Goal: Task Accomplishment & Management: Manage account settings

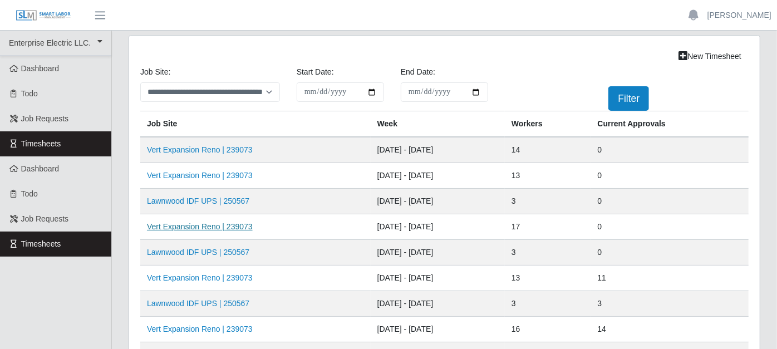
click at [237, 222] on link "Vert Expansion Reno | 239073" at bounding box center [200, 226] width 106 height 9
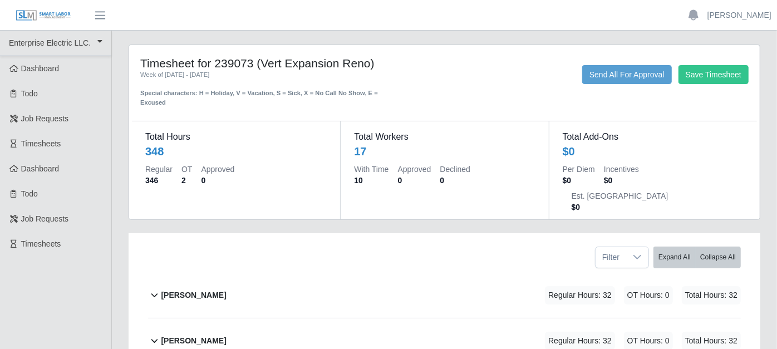
click at [154, 288] on icon at bounding box center [154, 294] width 13 height 13
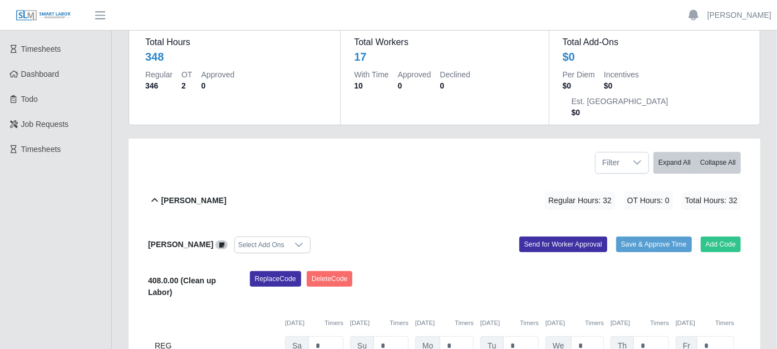
scroll to position [124, 0]
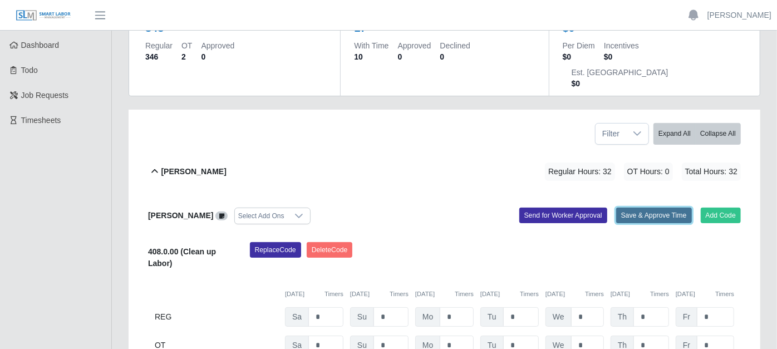
click at [648, 208] on button "Save & Approve Time" at bounding box center [654, 216] width 76 height 16
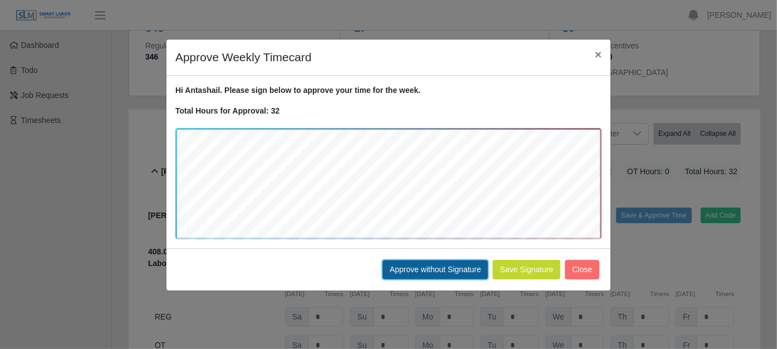
click at [438, 267] on button "Approve without Signature" at bounding box center [436, 269] width 106 height 19
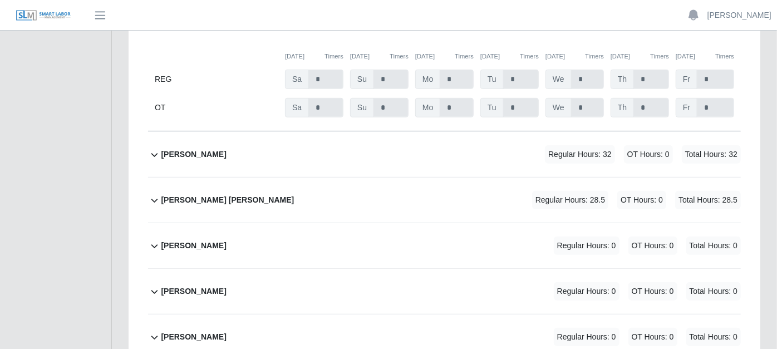
scroll to position [371, 0]
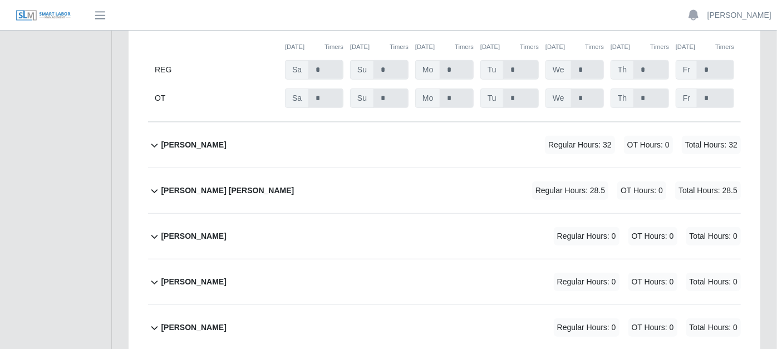
click at [152, 144] on icon at bounding box center [154, 146] width 7 height 4
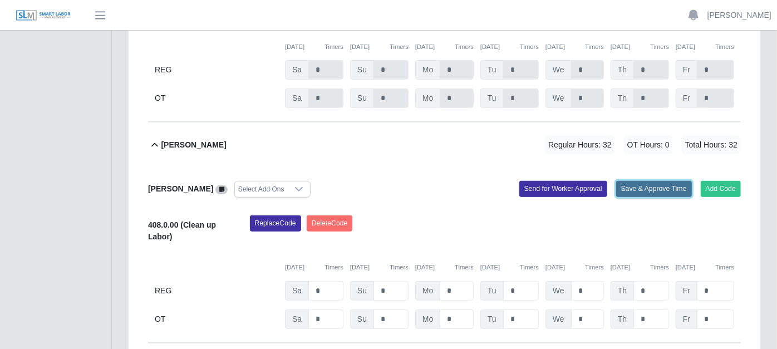
click at [653, 181] on button "Save & Approve Time" at bounding box center [654, 189] width 76 height 16
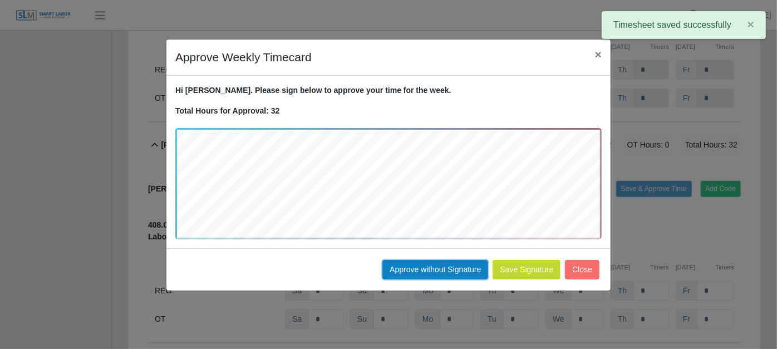
click at [432, 264] on button "Approve without Signature" at bounding box center [436, 269] width 106 height 19
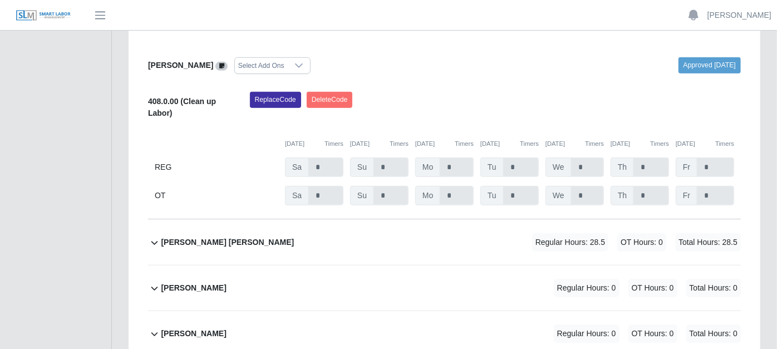
scroll to position [557, 0]
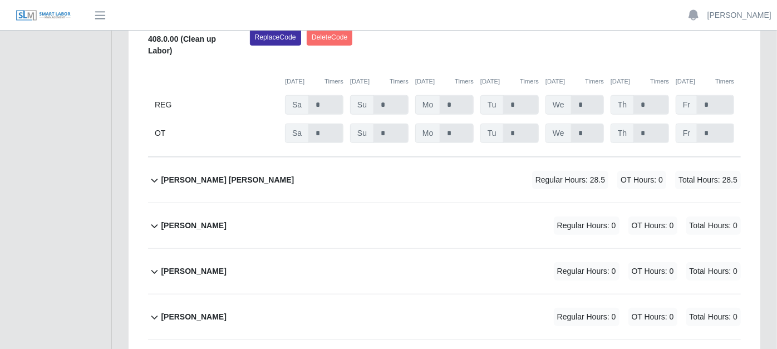
click at [154, 179] on icon at bounding box center [154, 181] width 7 height 4
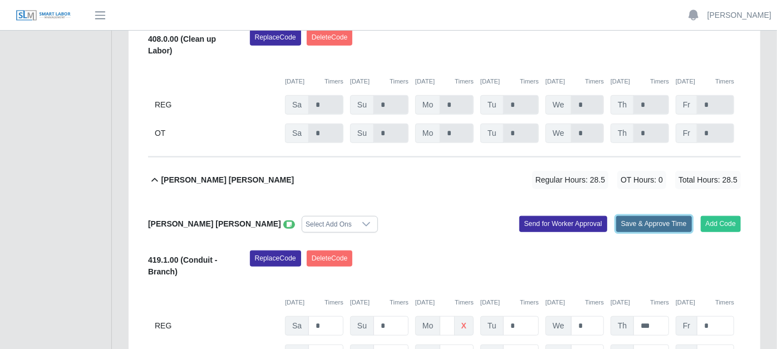
click at [636, 216] on button "Save & Approve Time" at bounding box center [654, 224] width 76 height 16
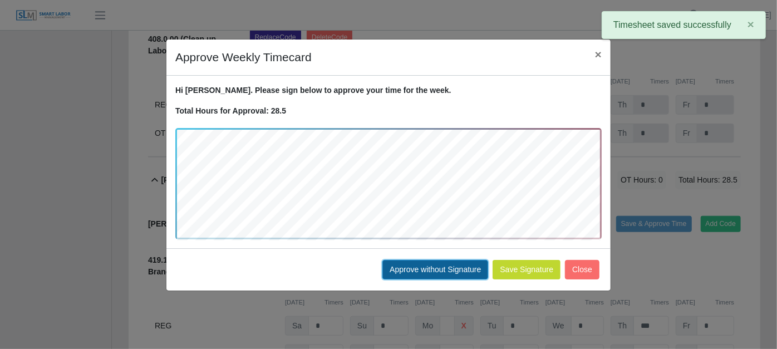
click at [434, 266] on button "Approve without Signature" at bounding box center [436, 269] width 106 height 19
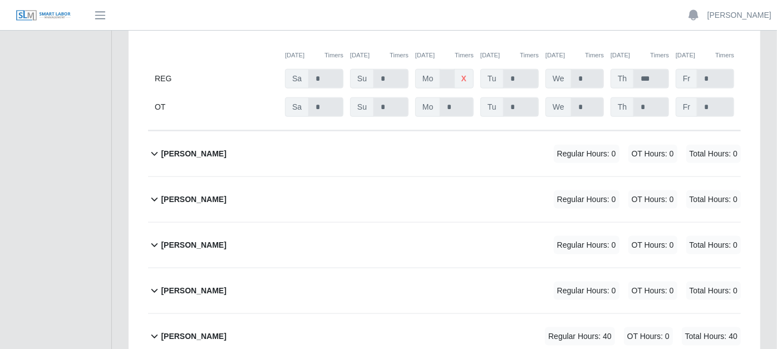
scroll to position [866, 0]
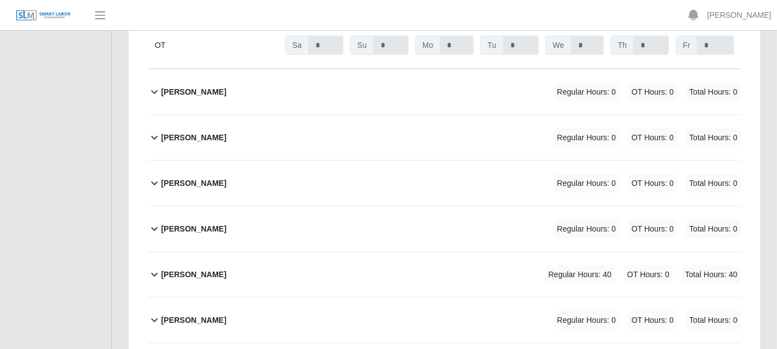
click at [154, 268] on icon at bounding box center [154, 274] width 13 height 13
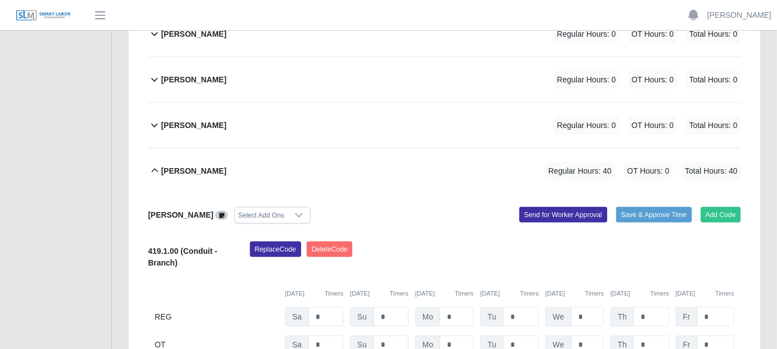
scroll to position [989, 0]
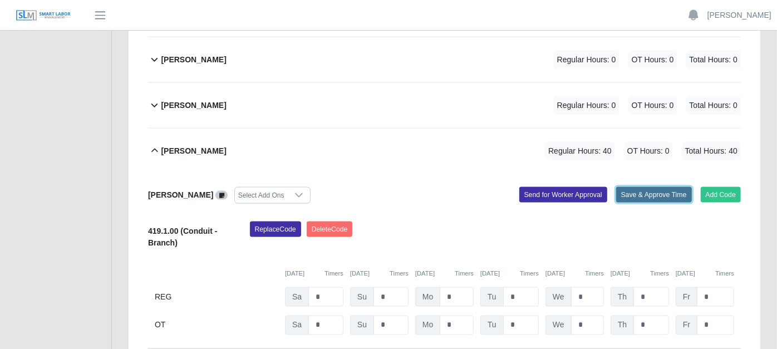
click at [646, 187] on button "Save & Approve Time" at bounding box center [654, 195] width 76 height 16
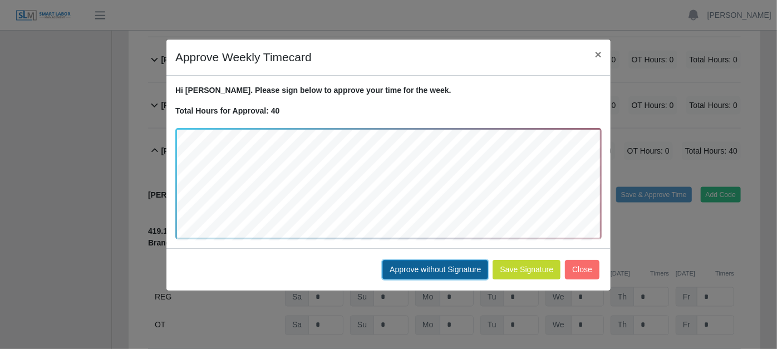
click at [440, 267] on button "Approve without Signature" at bounding box center [436, 269] width 106 height 19
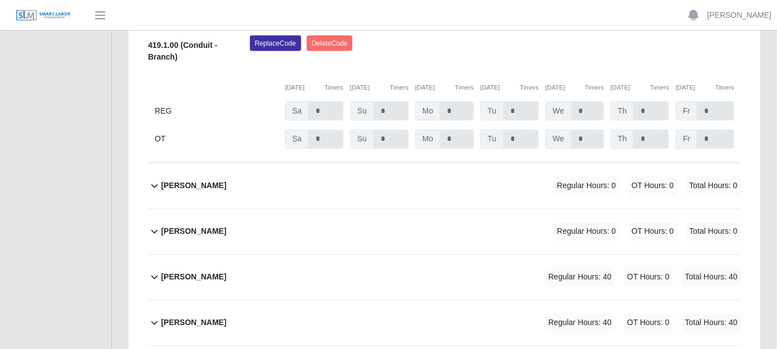
scroll to position [1237, 0]
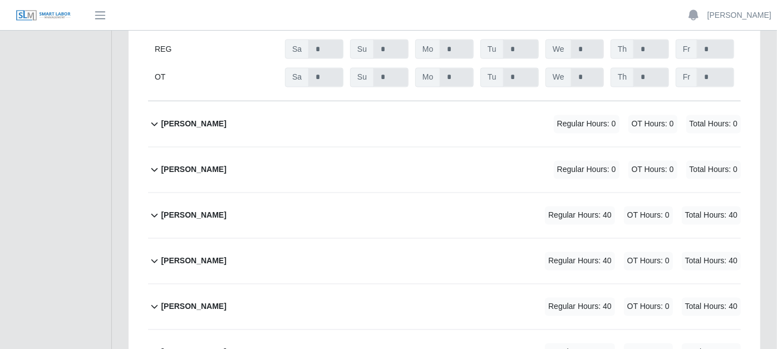
click at [156, 209] on icon at bounding box center [154, 215] width 13 height 13
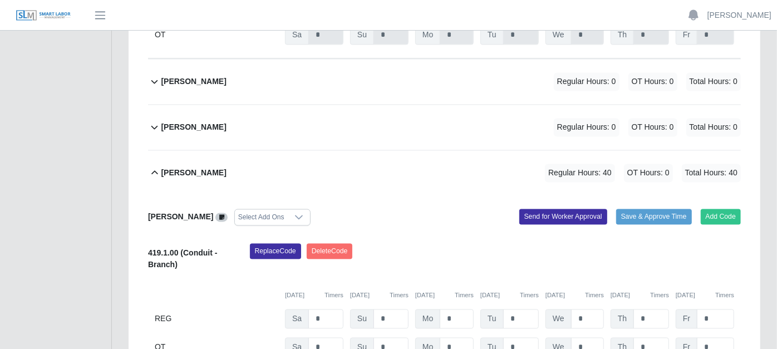
scroll to position [1299, 0]
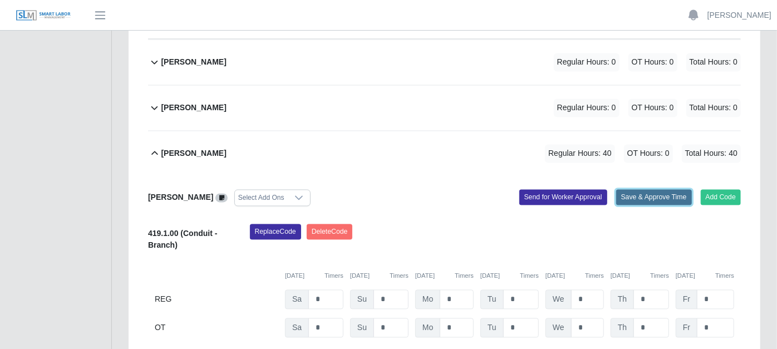
click at [646, 190] on button "Save & Approve Time" at bounding box center [654, 198] width 76 height 16
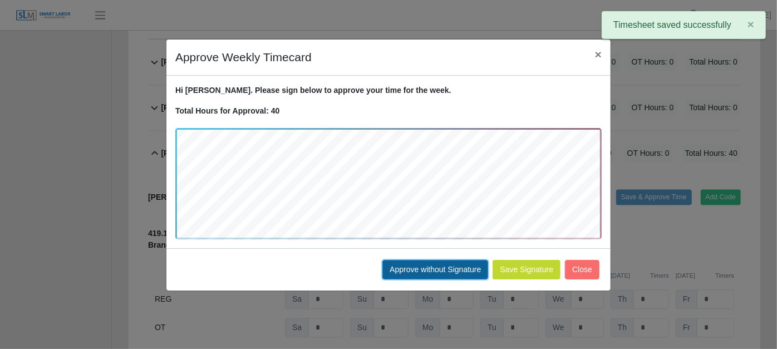
click at [432, 266] on button "Approve without Signature" at bounding box center [436, 269] width 106 height 19
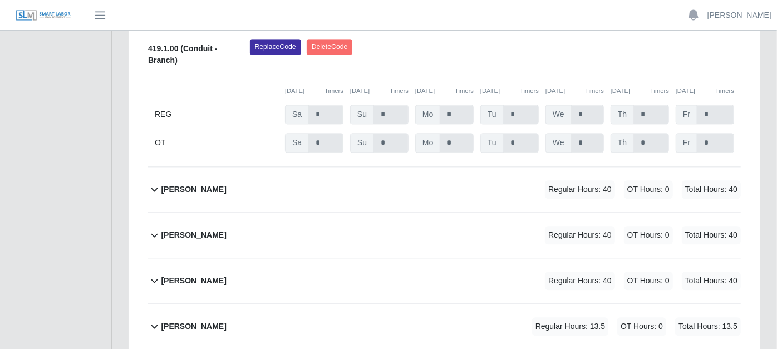
scroll to position [1546, 0]
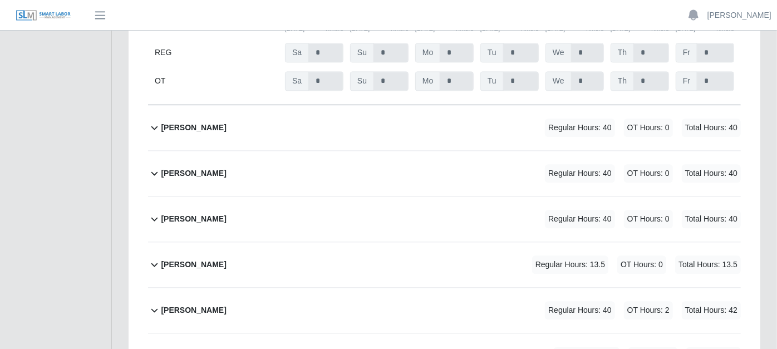
click at [150, 121] on icon at bounding box center [154, 127] width 13 height 13
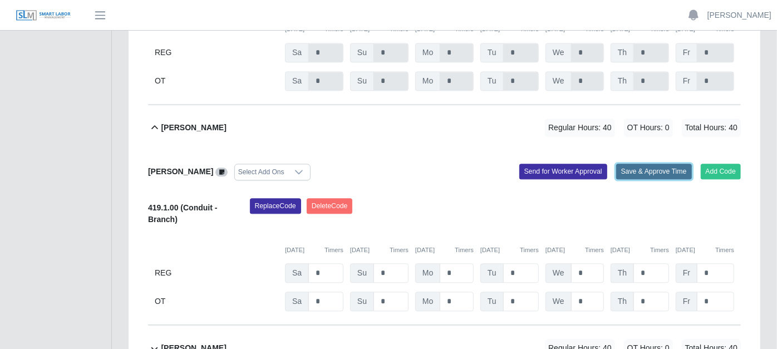
click at [644, 164] on button "Save & Approve Time" at bounding box center [654, 172] width 76 height 16
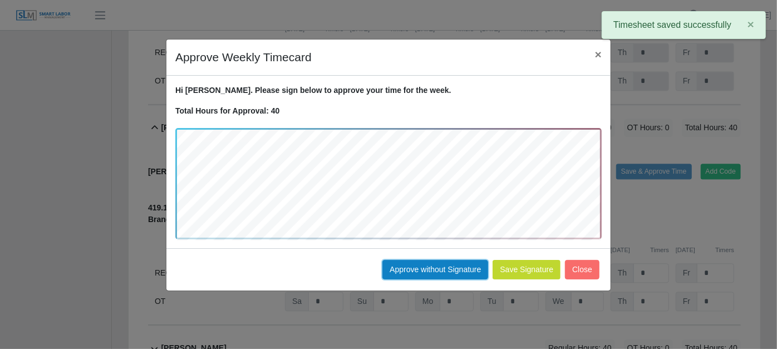
click at [423, 267] on button "Approve without Signature" at bounding box center [436, 269] width 106 height 19
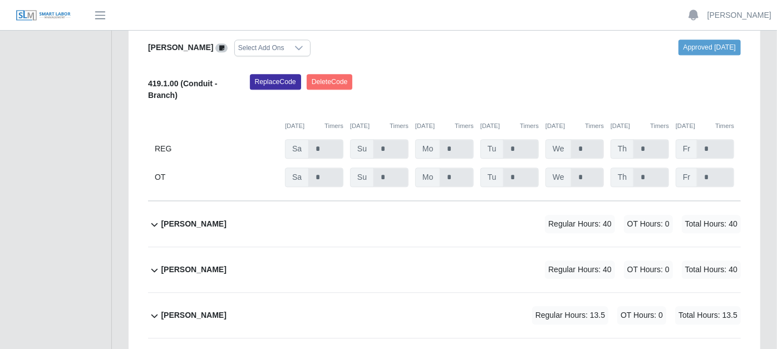
scroll to position [1732, 0]
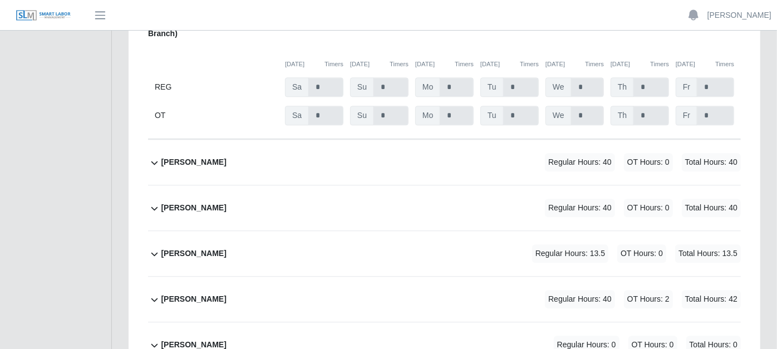
click at [151, 156] on icon at bounding box center [154, 162] width 13 height 13
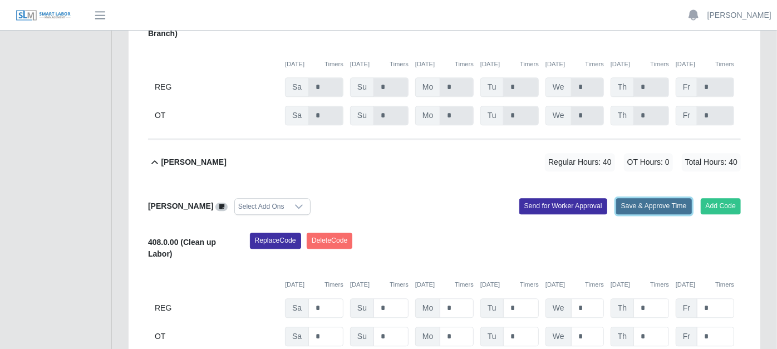
click at [654, 198] on button "Save & Approve Time" at bounding box center [654, 206] width 76 height 16
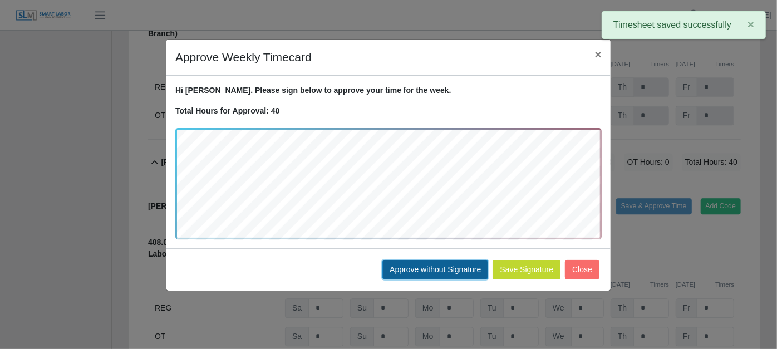
click at [433, 267] on button "Approve without Signature" at bounding box center [436, 269] width 106 height 19
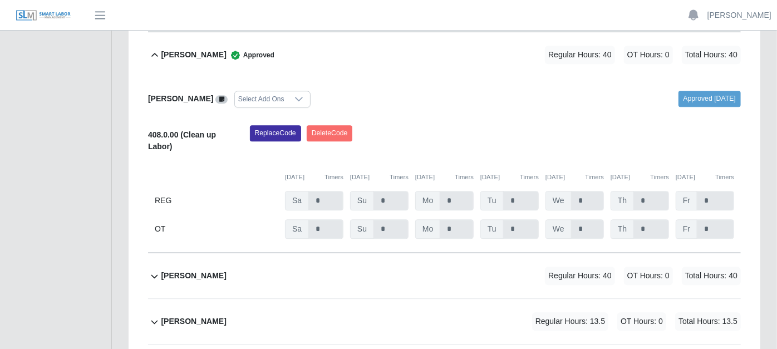
scroll to position [1856, 0]
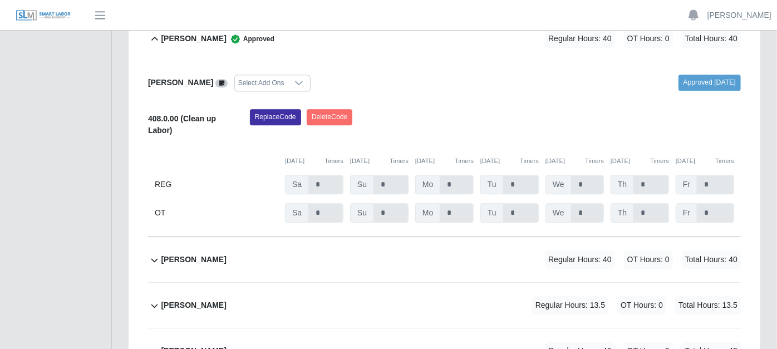
click at [154, 253] on icon at bounding box center [154, 259] width 13 height 13
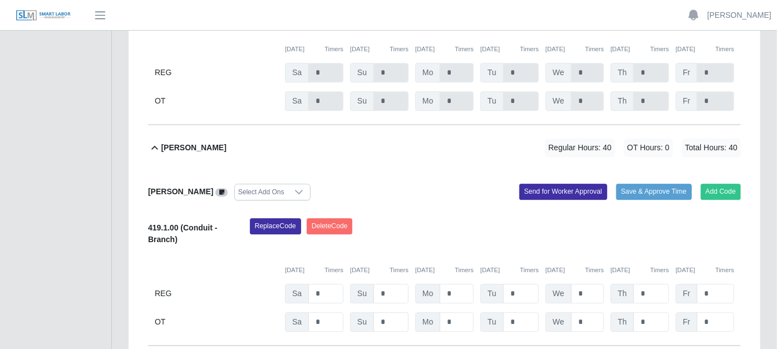
scroll to position [1979, 0]
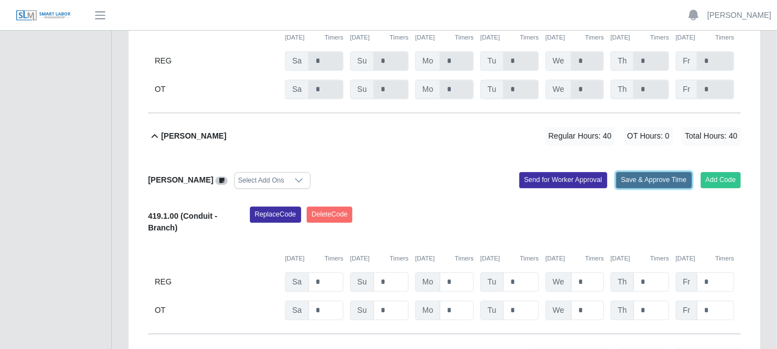
click at [650, 172] on button "Save & Approve Time" at bounding box center [654, 180] width 76 height 16
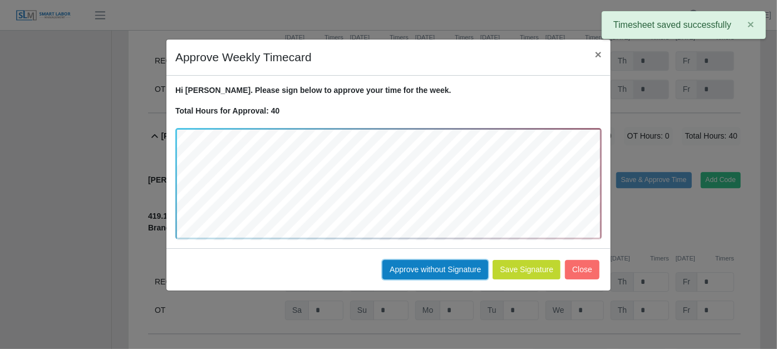
click at [435, 267] on button "Approve without Signature" at bounding box center [436, 269] width 106 height 19
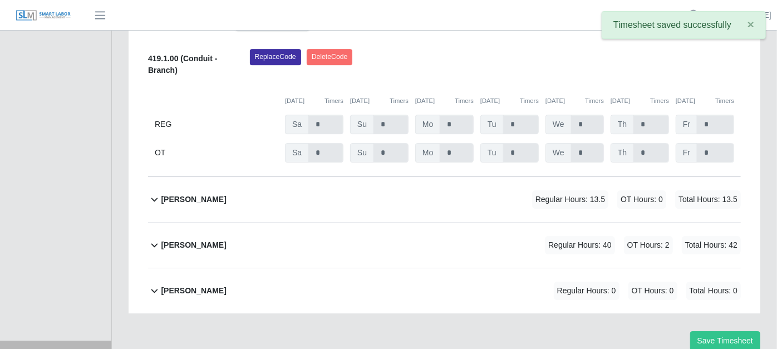
scroll to position [2150, 0]
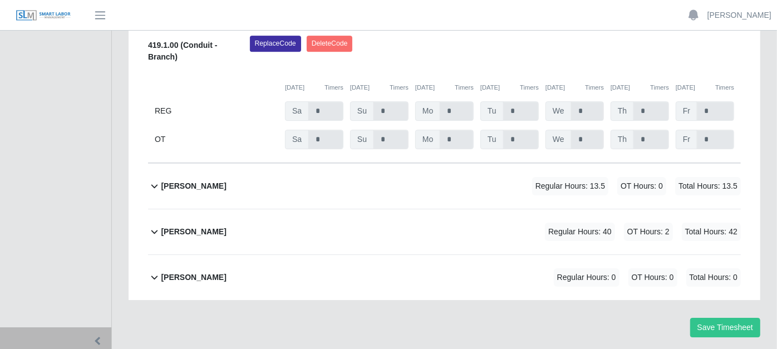
click at [156, 179] on icon at bounding box center [154, 185] width 13 height 13
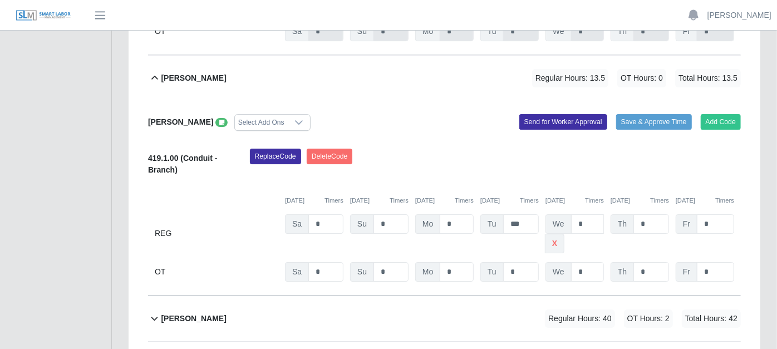
scroll to position [2202, 0]
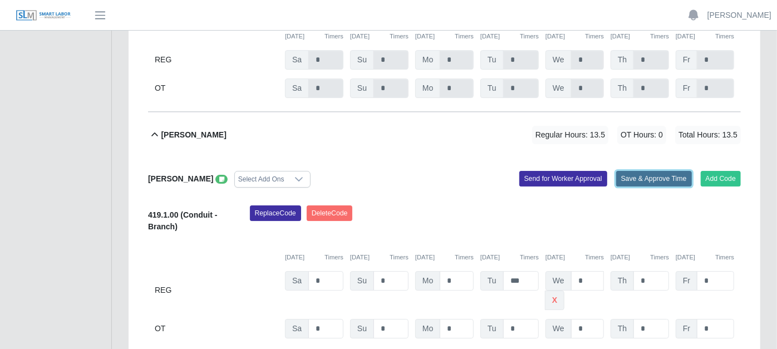
click at [660, 171] on button "Save & Approve Time" at bounding box center [654, 179] width 76 height 16
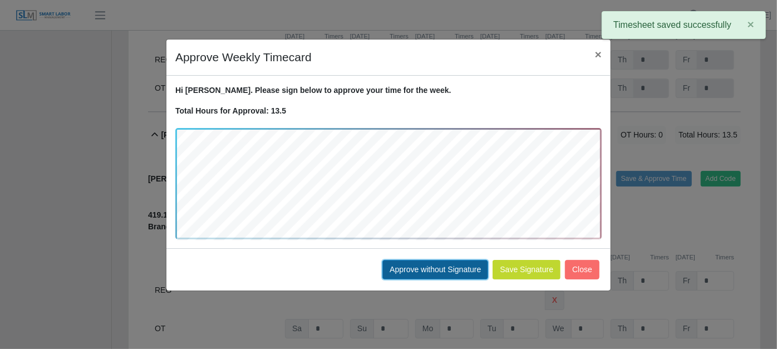
click at [424, 263] on button "Approve without Signature" at bounding box center [436, 269] width 106 height 19
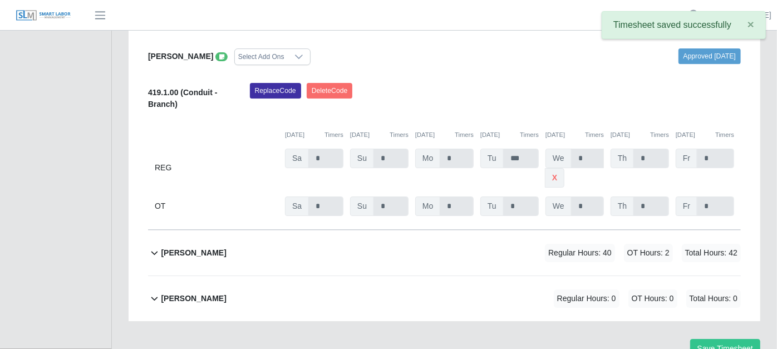
scroll to position [2325, 0]
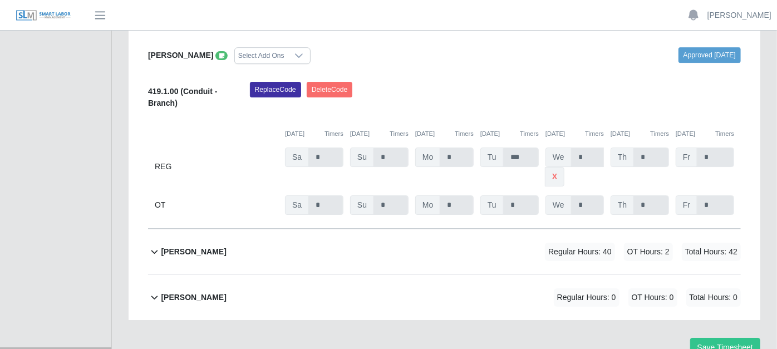
click at [155, 245] on icon at bounding box center [154, 251] width 13 height 13
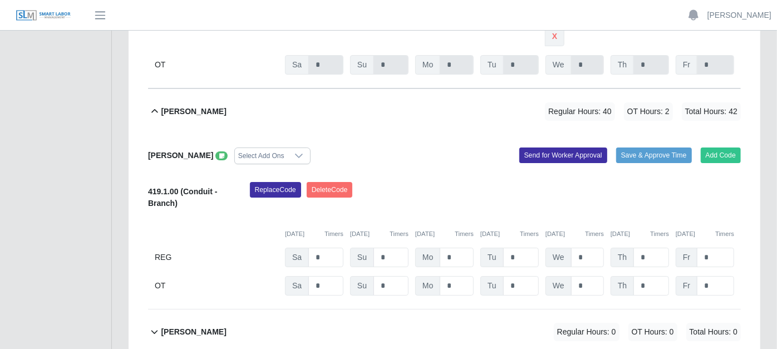
scroll to position [2500, 0]
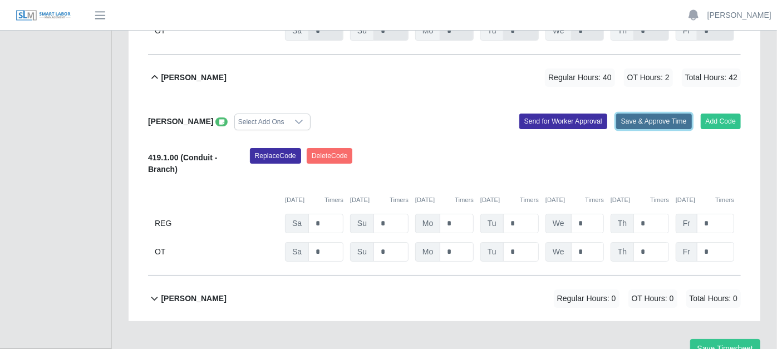
click at [665, 114] on button "Save & Approve Time" at bounding box center [654, 122] width 76 height 16
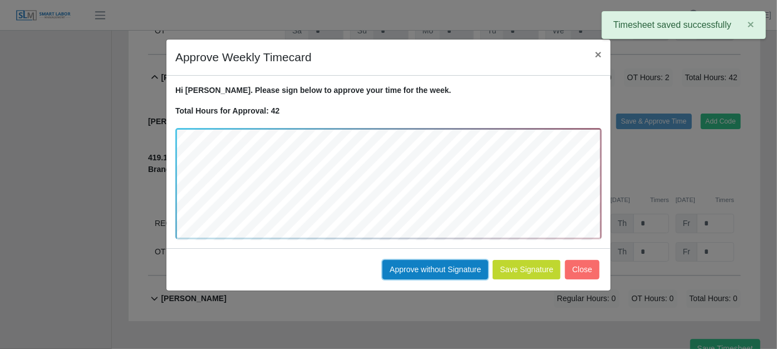
click at [435, 262] on button "Approve without Signature" at bounding box center [436, 269] width 106 height 19
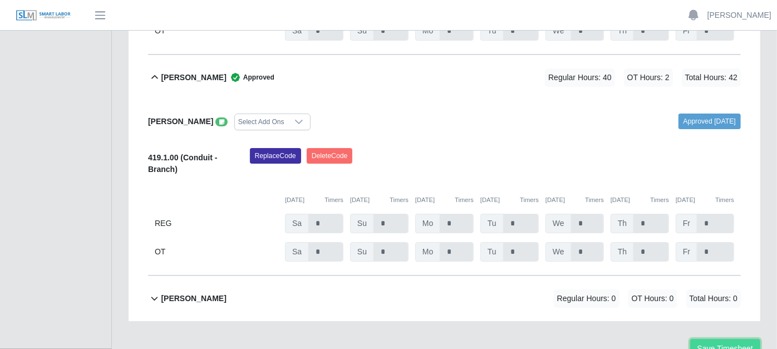
drag, startPoint x: 723, startPoint y: 290, endPoint x: 703, endPoint y: 290, distance: 20.6
click at [722, 339] on button "Save Timesheet" at bounding box center [725, 348] width 70 height 19
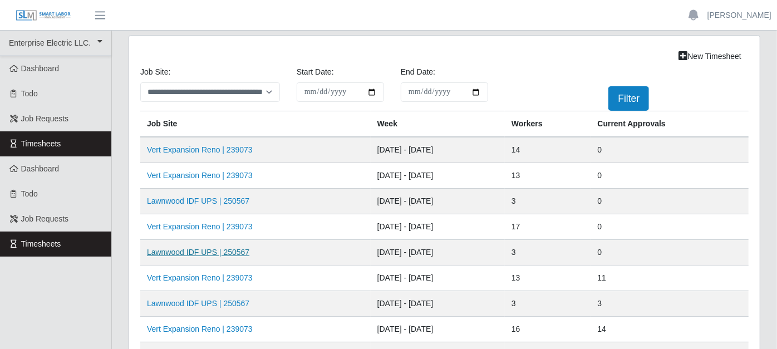
click at [202, 254] on link "Lawnwood IDF UPS | 250567" at bounding box center [198, 252] width 102 height 9
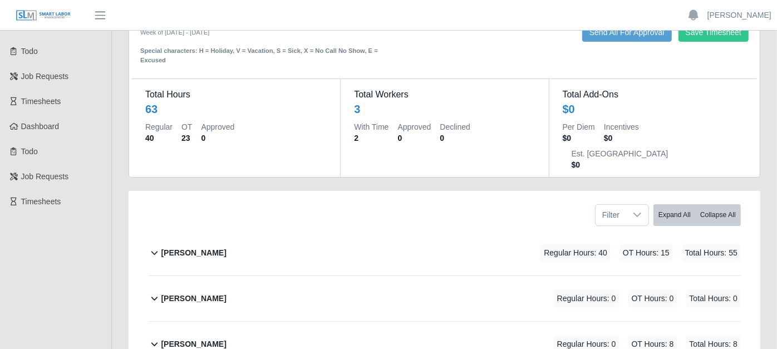
scroll to position [62, 0]
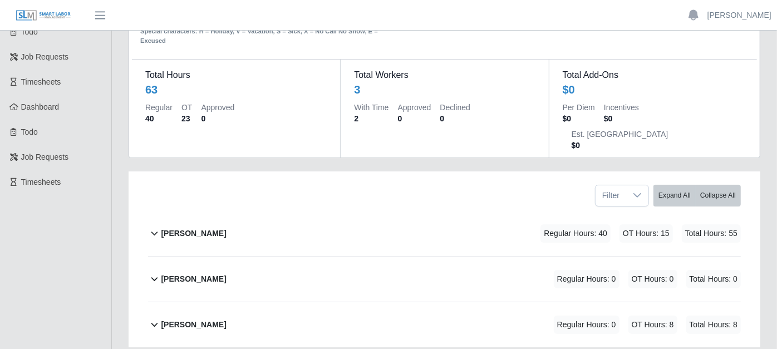
click at [154, 227] on icon at bounding box center [154, 233] width 13 height 13
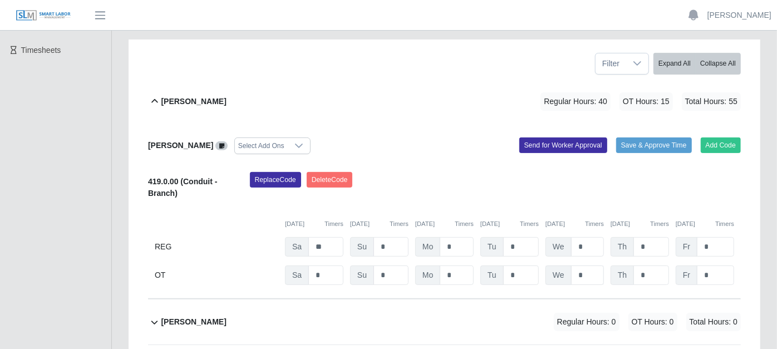
scroll to position [175, 0]
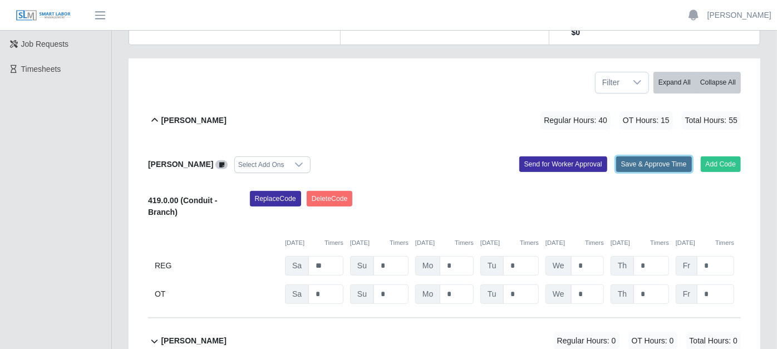
click at [633, 156] on button "Save & Approve Time" at bounding box center [654, 164] width 76 height 16
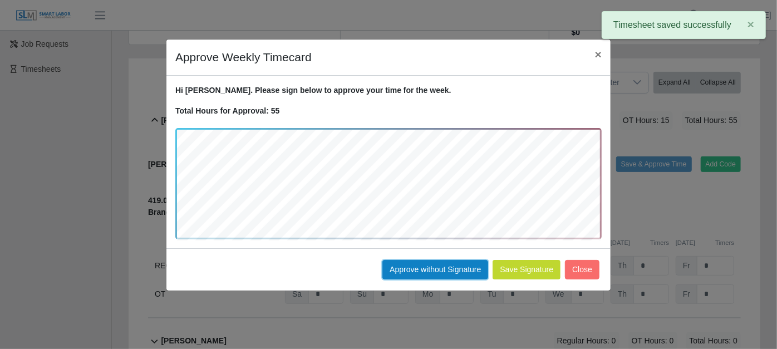
click at [440, 266] on button "Approve without Signature" at bounding box center [436, 269] width 106 height 19
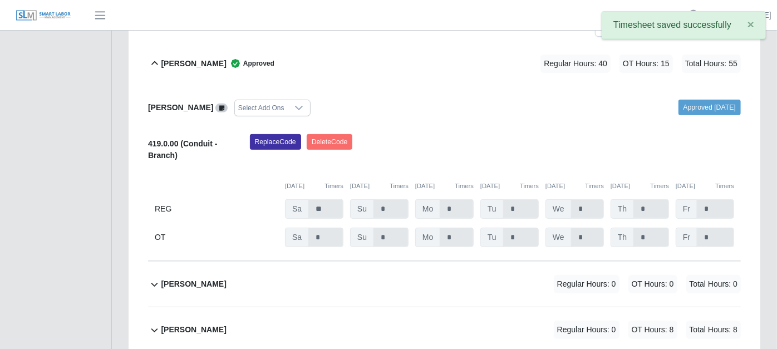
scroll to position [290, 0]
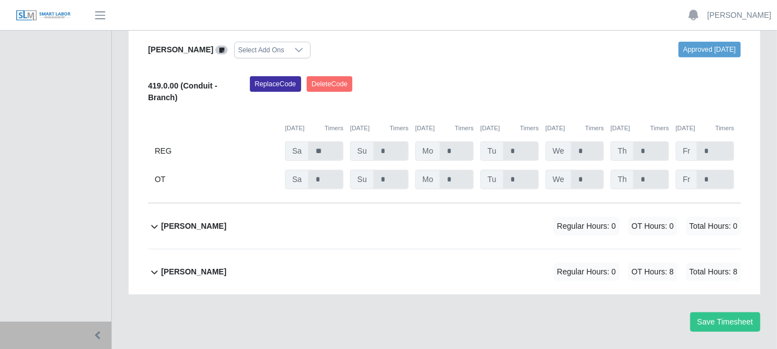
click at [155, 266] on icon at bounding box center [154, 272] width 13 height 13
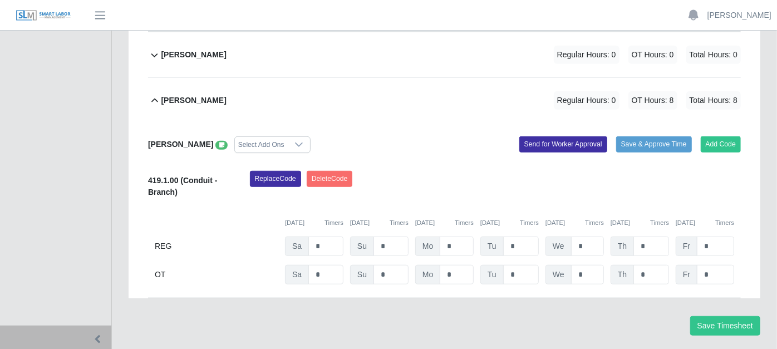
scroll to position [464, 0]
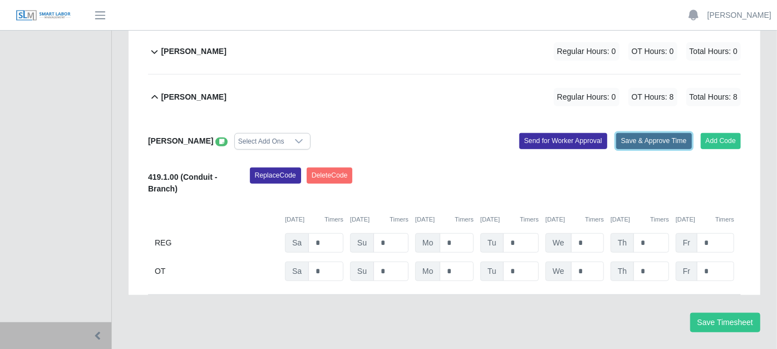
click at [658, 133] on button "Save & Approve Time" at bounding box center [654, 141] width 76 height 16
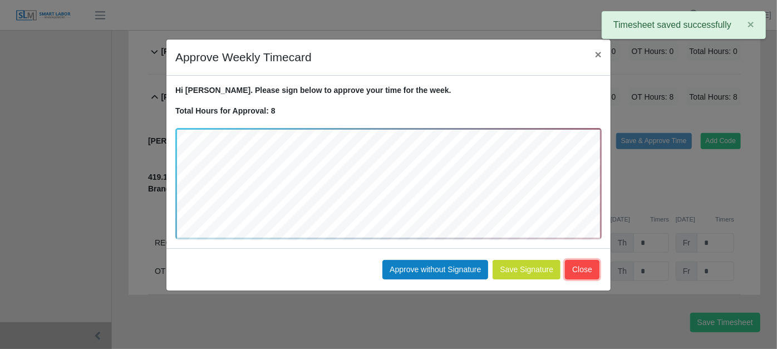
click at [588, 273] on button "Close" at bounding box center [582, 269] width 35 height 19
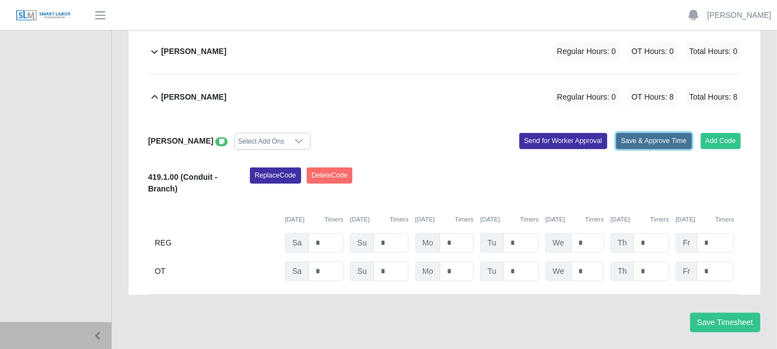
click at [644, 133] on button "Save & Approve Time" at bounding box center [654, 141] width 76 height 16
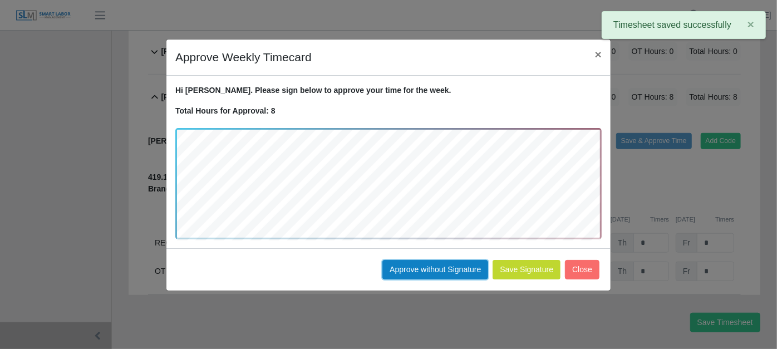
click at [417, 270] on button "Approve without Signature" at bounding box center [436, 269] width 106 height 19
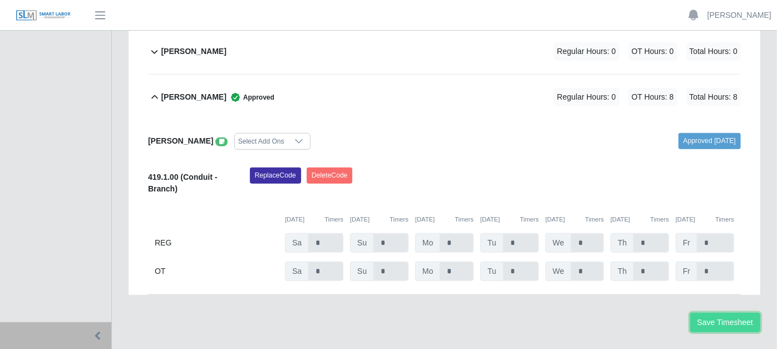
click at [729, 313] on button "Save Timesheet" at bounding box center [725, 322] width 70 height 19
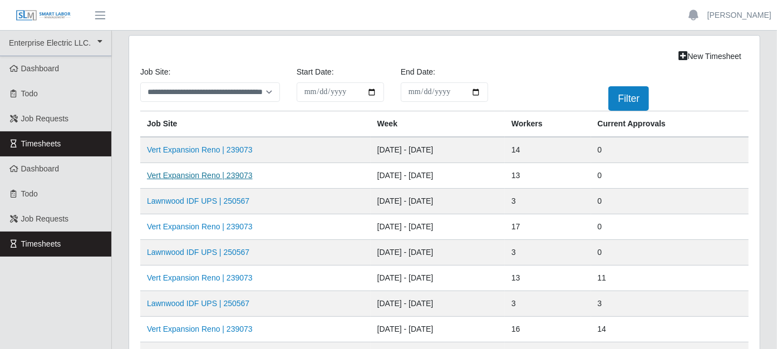
click at [211, 173] on link "Vert Expansion Reno | 239073" at bounding box center [200, 175] width 106 height 9
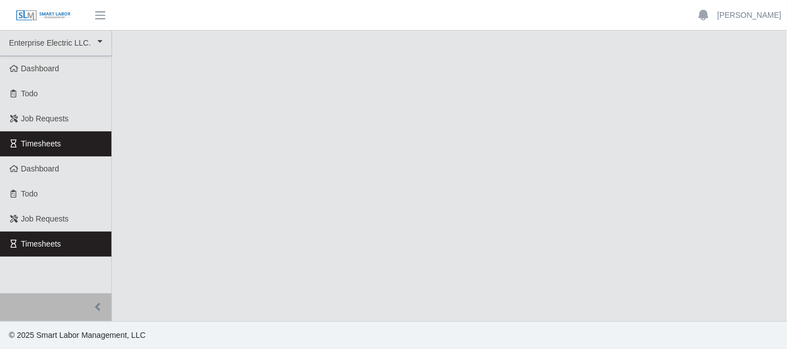
select select "***"
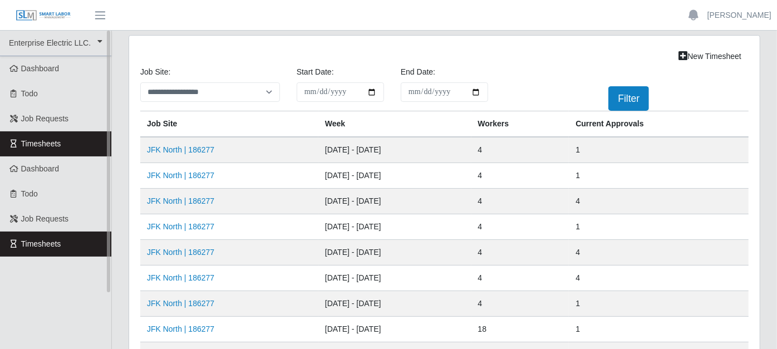
click at [91, 138] on link "Timesheets" at bounding box center [55, 143] width 111 height 25
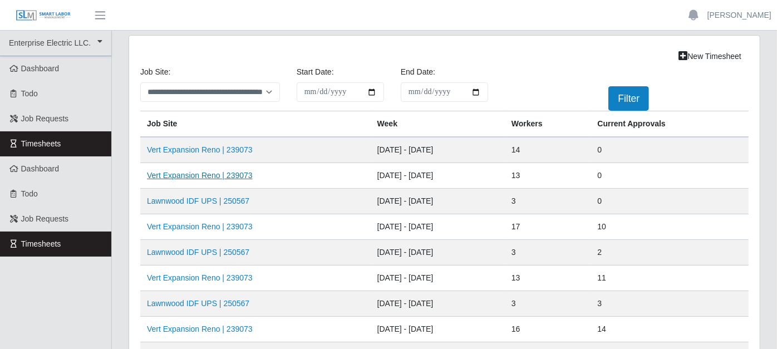
click at [207, 172] on link "Vert Expansion Reno | 239073" at bounding box center [200, 175] width 106 height 9
